Goal: Communication & Community: Ask a question

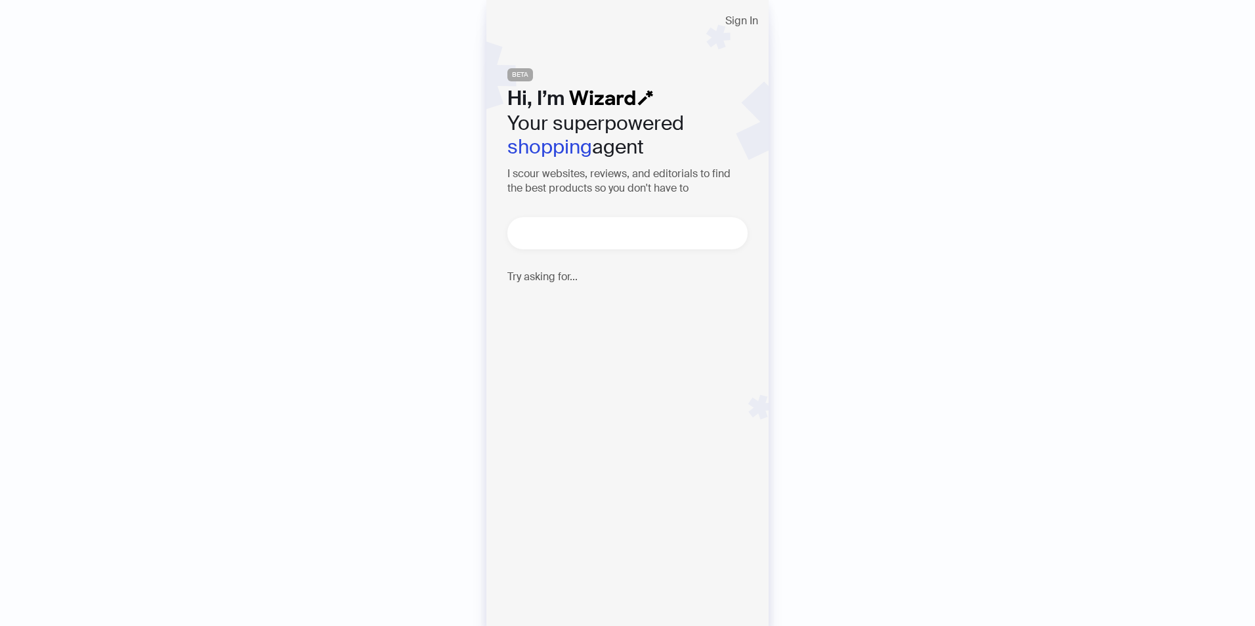
click at [602, 233] on textarea at bounding box center [633, 233] width 230 height 16
type textarea "**********"
click at [733, 238] on span "button" at bounding box center [732, 233] width 8 height 10
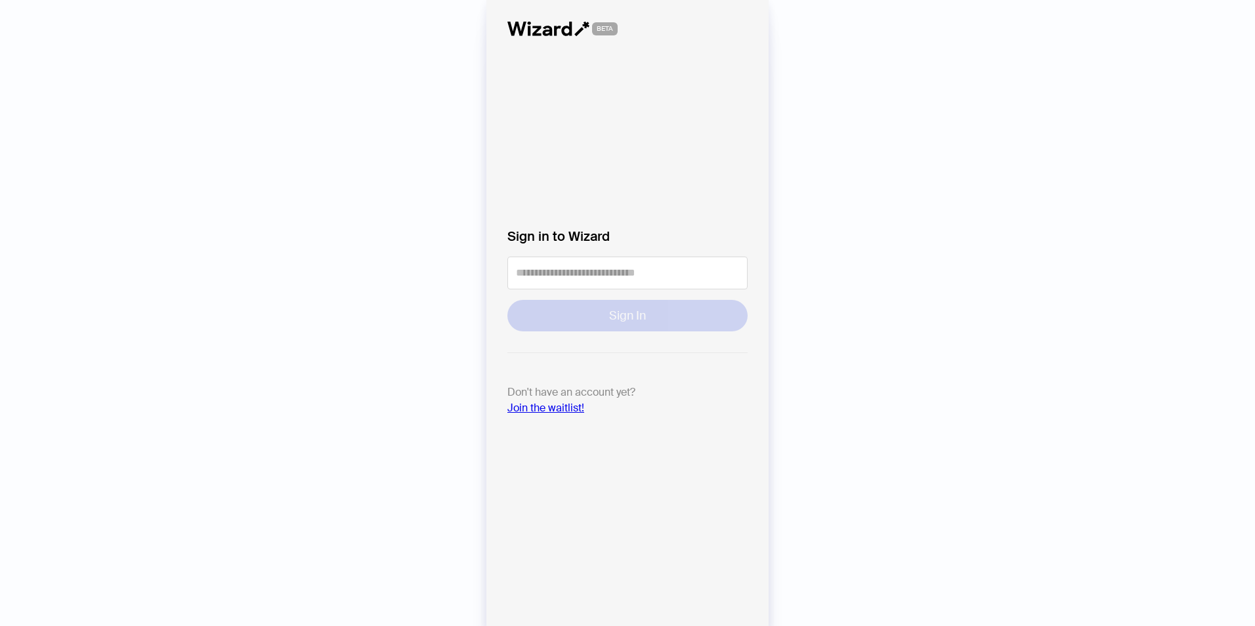
click at [559, 410] on link "Join the waitlist!" at bounding box center [545, 408] width 77 height 14
click at [534, 409] on link "Join the waitlist!" at bounding box center [545, 408] width 77 height 14
click at [564, 280] on input "tel" at bounding box center [627, 273] width 240 height 33
click at [557, 273] on input "tel" at bounding box center [627, 273] width 240 height 33
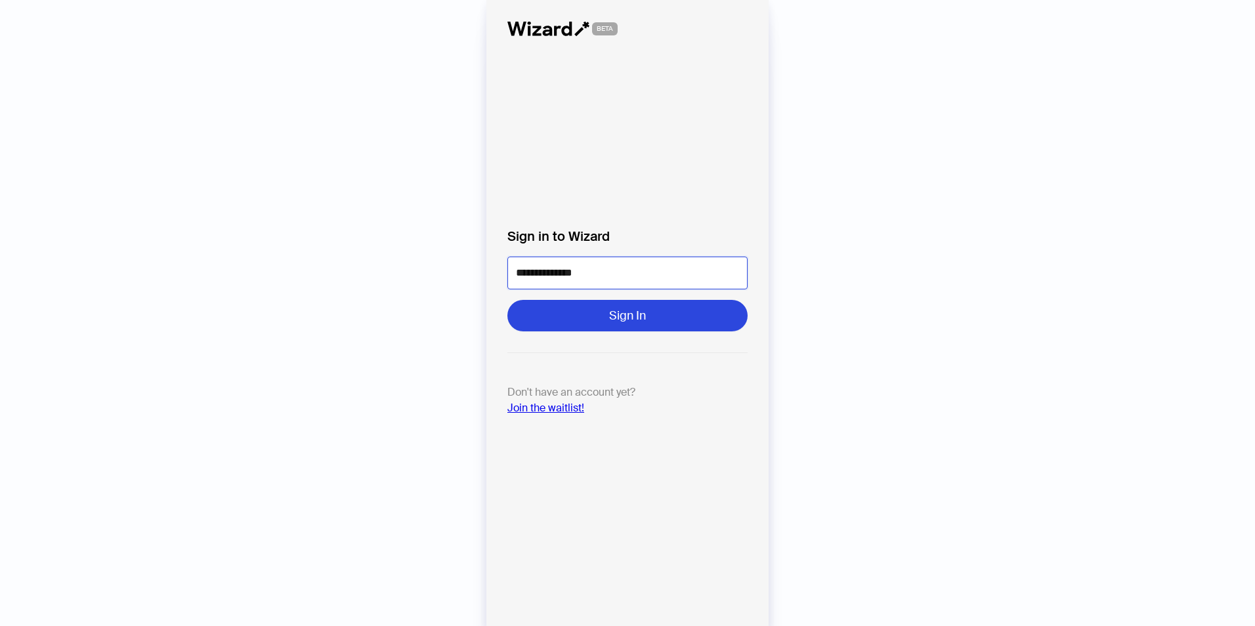
type input "**********"
click at [559, 409] on link "Join the waitlist!" at bounding box center [545, 408] width 77 height 14
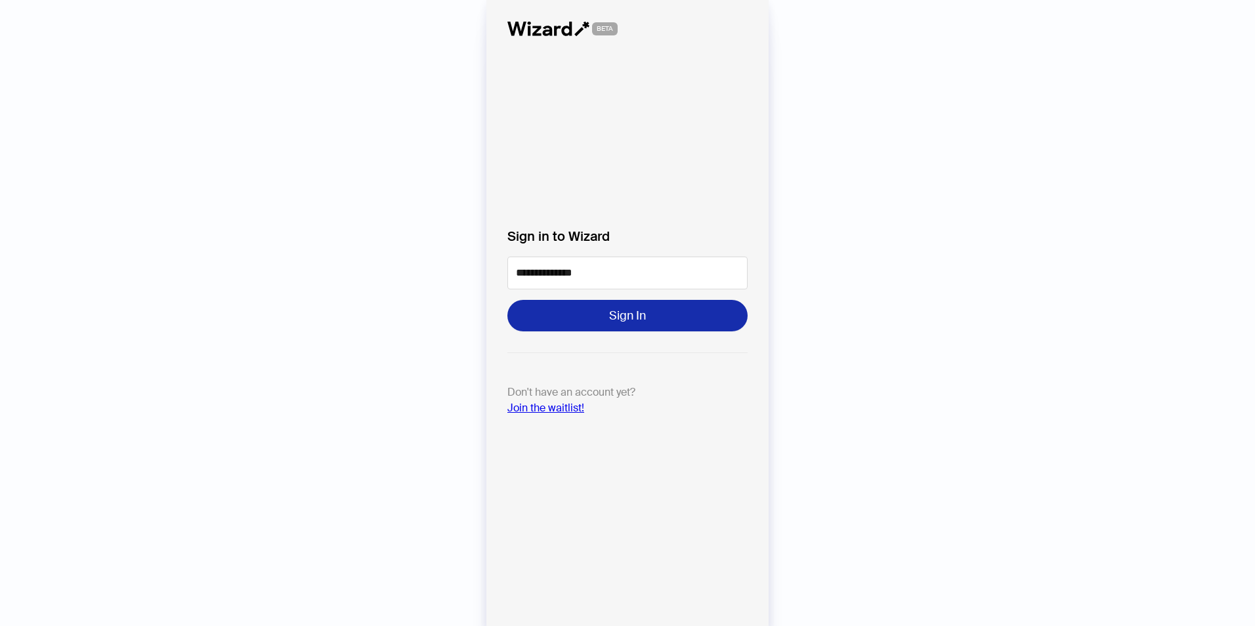
click at [633, 317] on span "Sign In" at bounding box center [627, 316] width 37 height 16
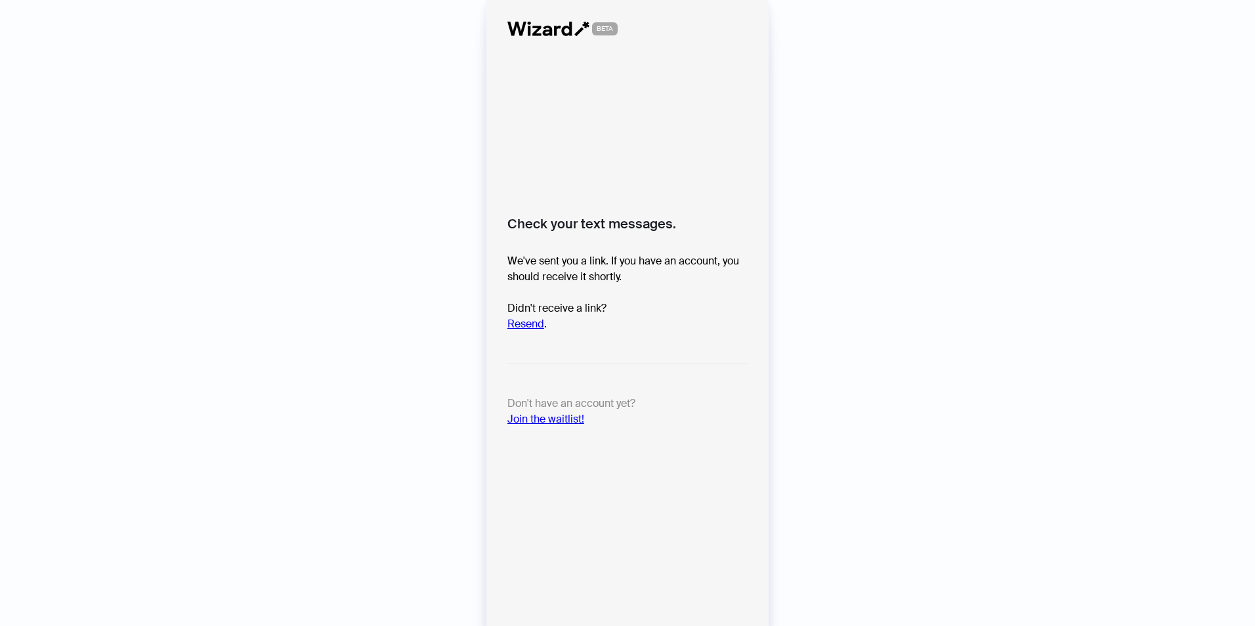
click at [561, 418] on link "Join the waitlist!" at bounding box center [545, 419] width 77 height 14
